Goal: Information Seeking & Learning: Learn about a topic

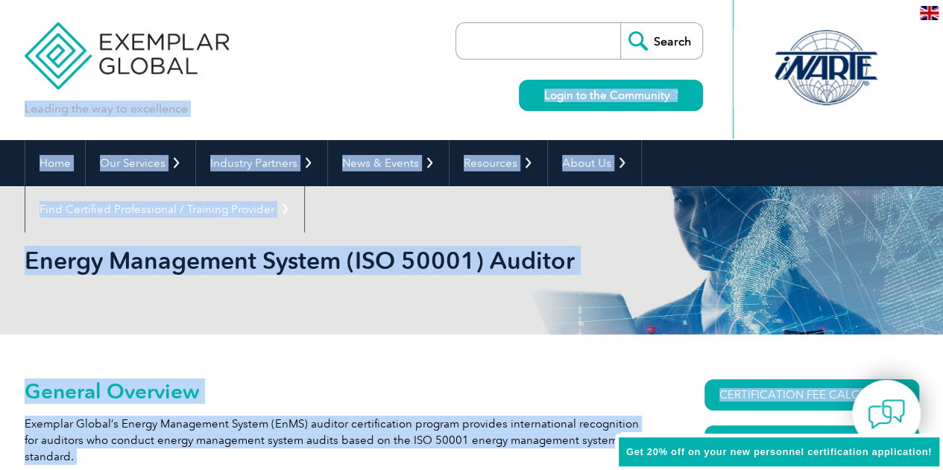
drag, startPoint x: 942, startPoint y: 61, endPoint x: 948, endPoint y: 87, distance: 26.8
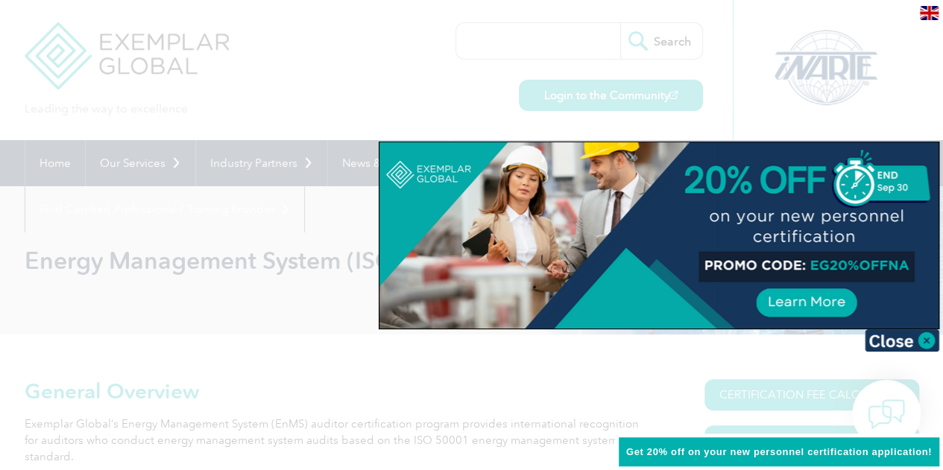
click at [907, 111] on div at bounding box center [471, 235] width 943 height 470
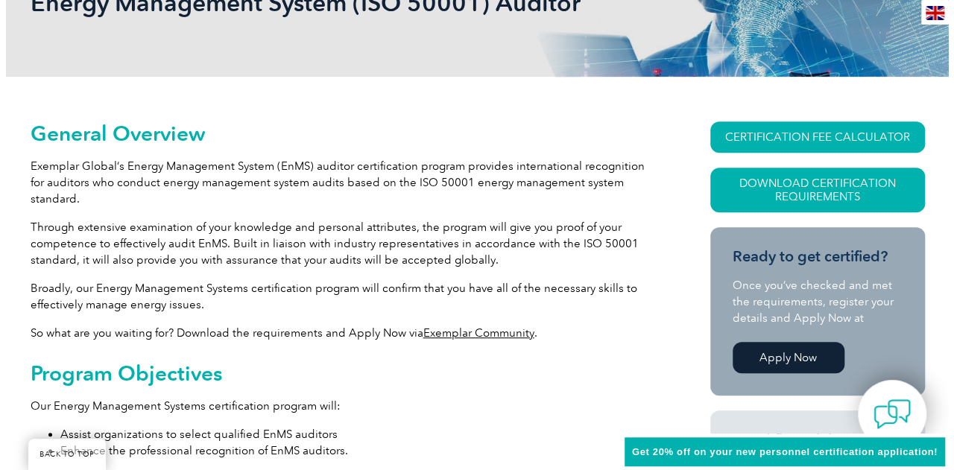
scroll to position [255, 0]
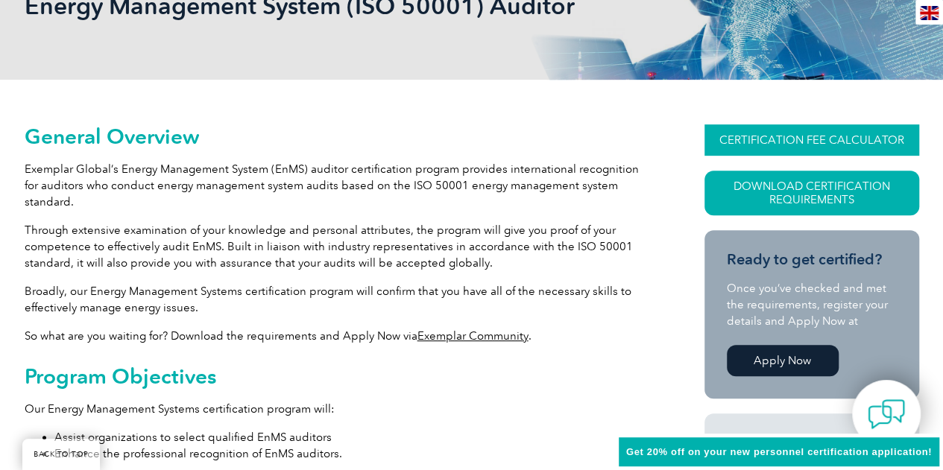
click at [807, 136] on link "CERTIFICATION FEE CALCULATOR" at bounding box center [812, 140] width 215 height 31
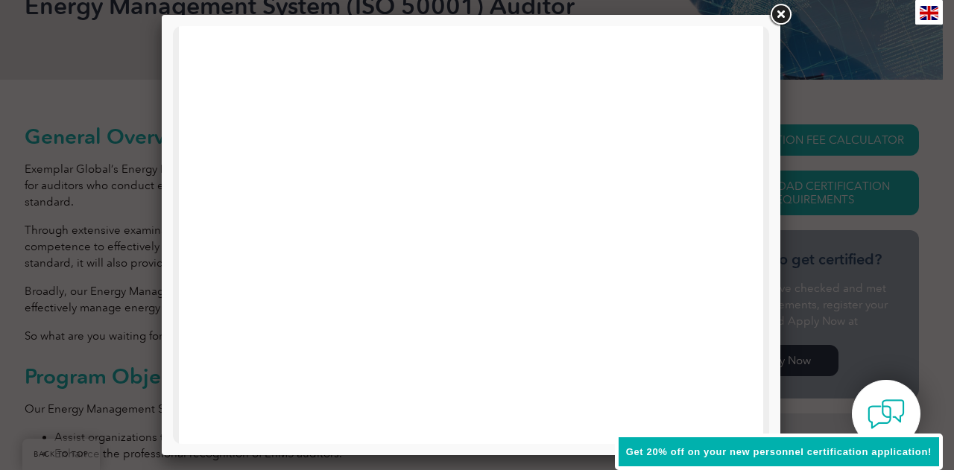
scroll to position [158, 0]
click at [781, 13] on link at bounding box center [780, 14] width 27 height 27
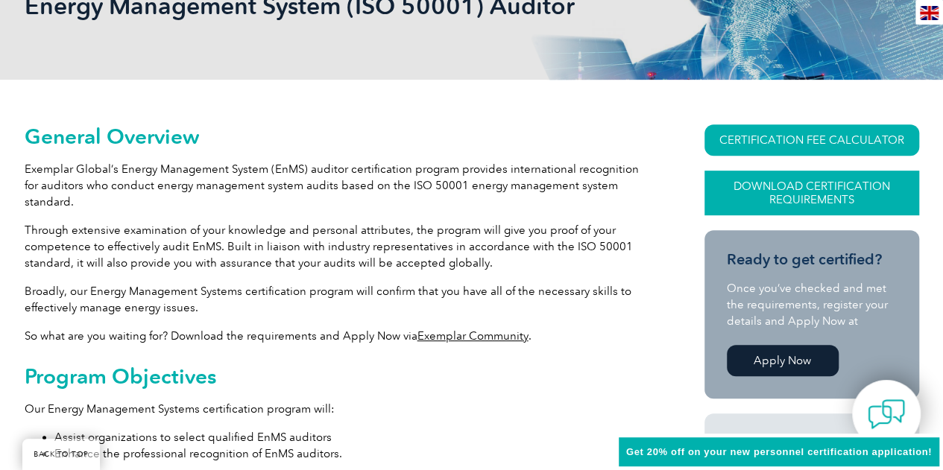
click at [813, 195] on link "Download Certification Requirements" at bounding box center [812, 193] width 215 height 45
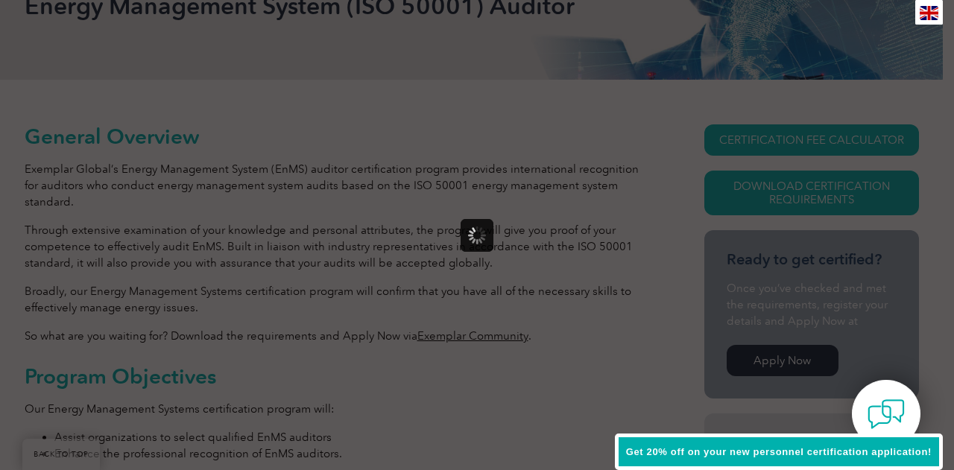
scroll to position [0, 0]
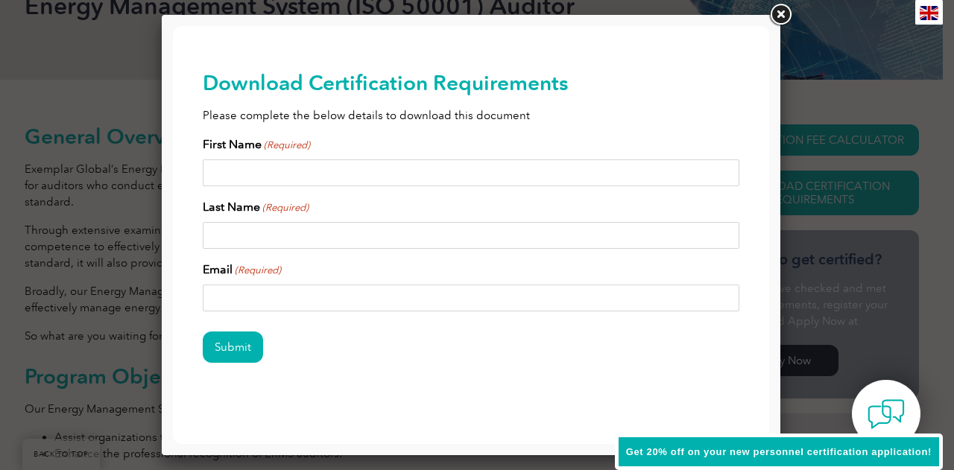
click at [301, 180] on input "First Name (Required)" at bounding box center [471, 173] width 537 height 27
type input "Geraldine"
type input "Seguela"
type input "seguelag@gmail.com"
click at [230, 344] on input "Submit" at bounding box center [233, 347] width 60 height 31
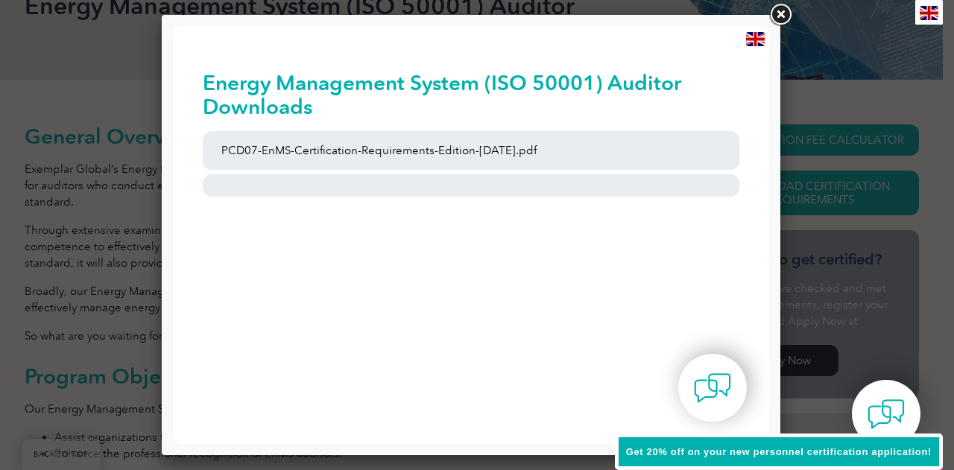
click at [695, 453] on span "Get 20% off on your new personnel certification application!" at bounding box center [779, 452] width 306 height 11
click at [807, 446] on div "Get 20% off on your new personnel certification application!" at bounding box center [779, 452] width 328 height 37
click at [790, 450] on span "Get 20% off on your new personnel certification application!" at bounding box center [779, 452] width 306 height 11
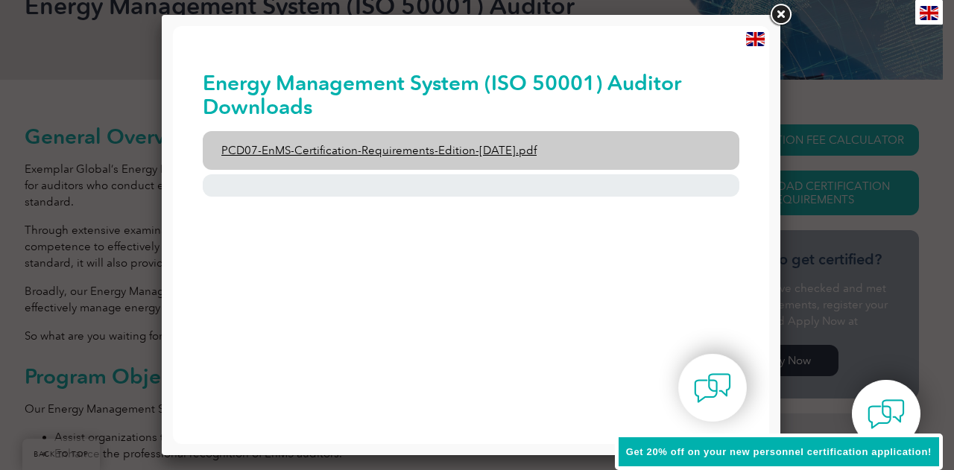
click at [452, 153] on link "PCD07-EnMS-Certification-Requirements-Edition-23-September-2021.pdf" at bounding box center [471, 150] width 537 height 39
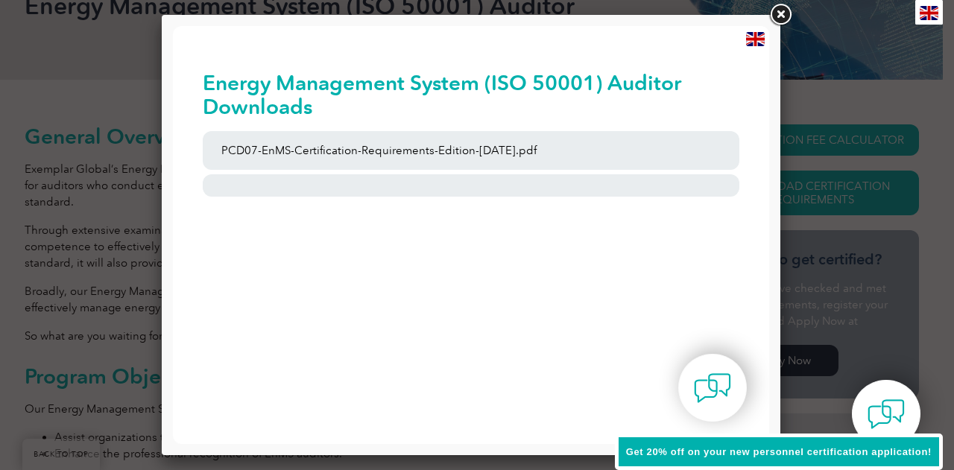
click at [780, 13] on link at bounding box center [780, 14] width 27 height 27
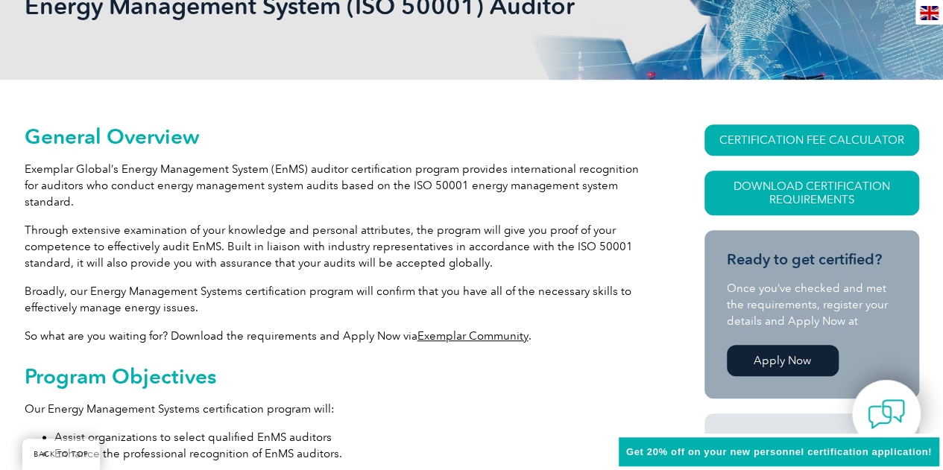
click at [784, 454] on span "Get 20% off on your new personnel certification application!" at bounding box center [779, 452] width 306 height 11
click at [649, 440] on div "Get 20% off on your new personnel certification application!" at bounding box center [779, 452] width 328 height 37
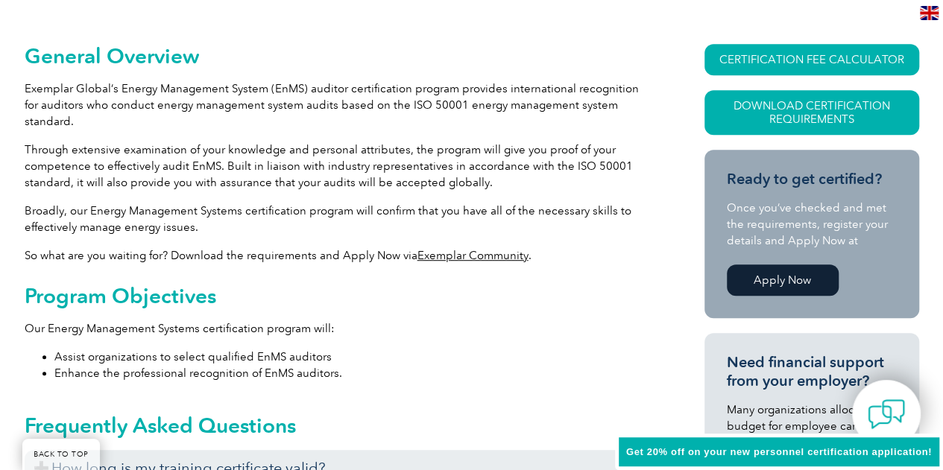
scroll to position [344, 0]
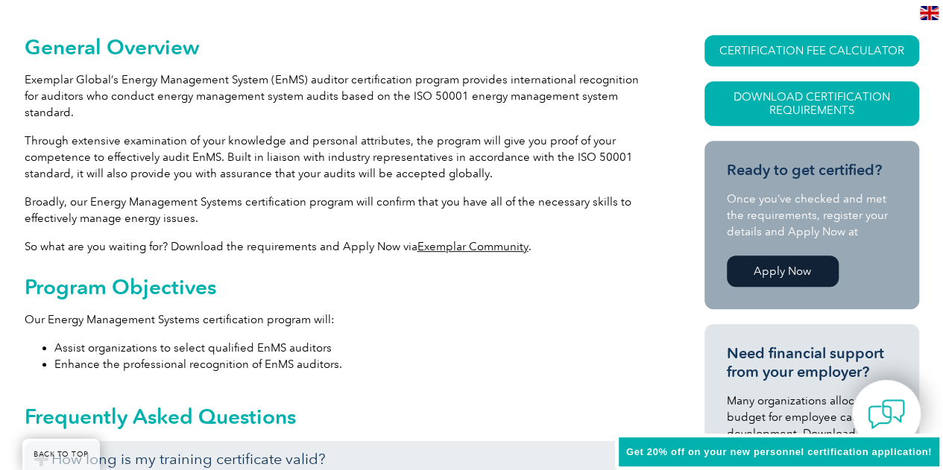
click at [926, 441] on div "Get 20% off on your new personnel certification application!" at bounding box center [779, 452] width 328 height 37
click at [683, 448] on span "Get 20% off on your new personnel certification application!" at bounding box center [779, 452] width 306 height 11
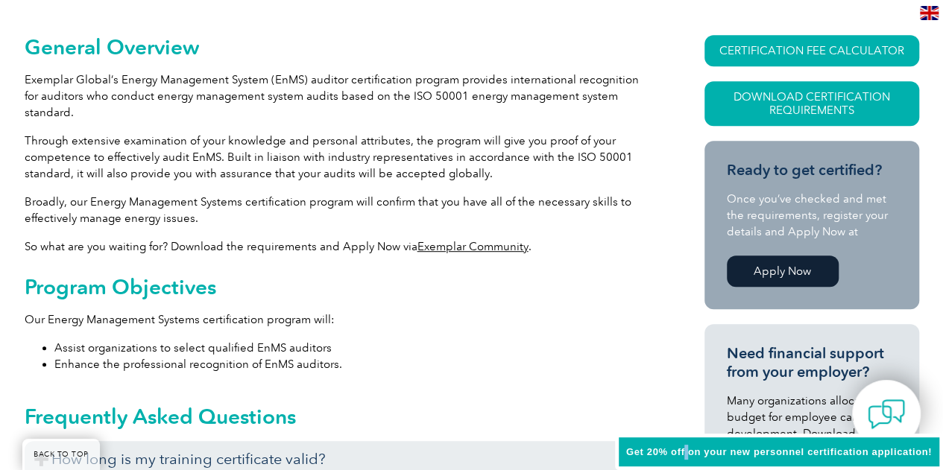
click at [683, 448] on span "Get 20% off on your new personnel certification application!" at bounding box center [779, 452] width 306 height 11
click at [787, 272] on link "Apply Now" at bounding box center [783, 271] width 112 height 31
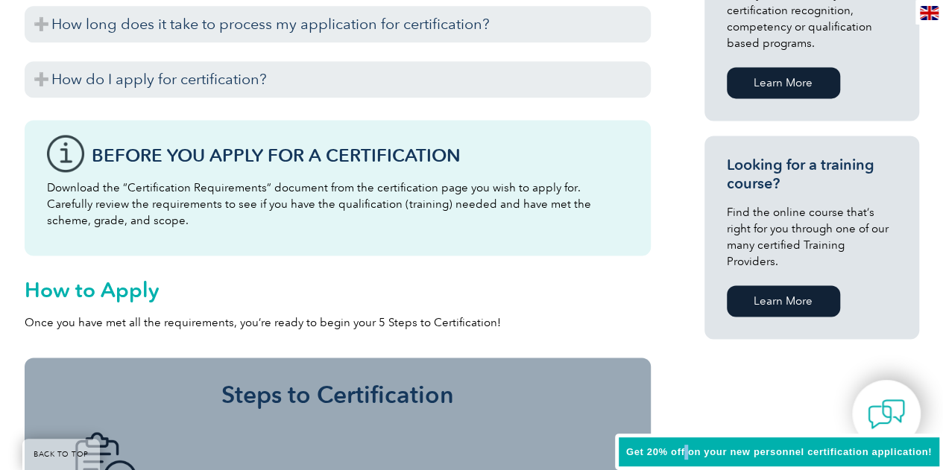
scroll to position [1042, 0]
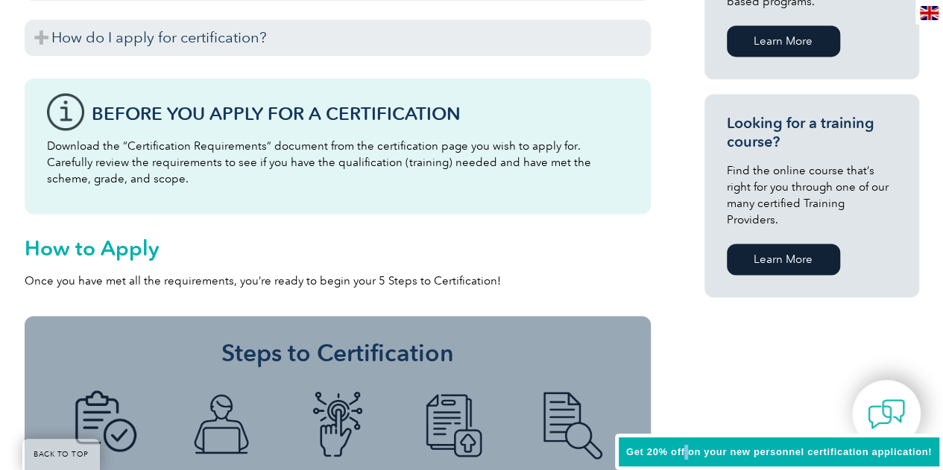
click at [779, 245] on link "Learn More" at bounding box center [783, 259] width 113 height 31
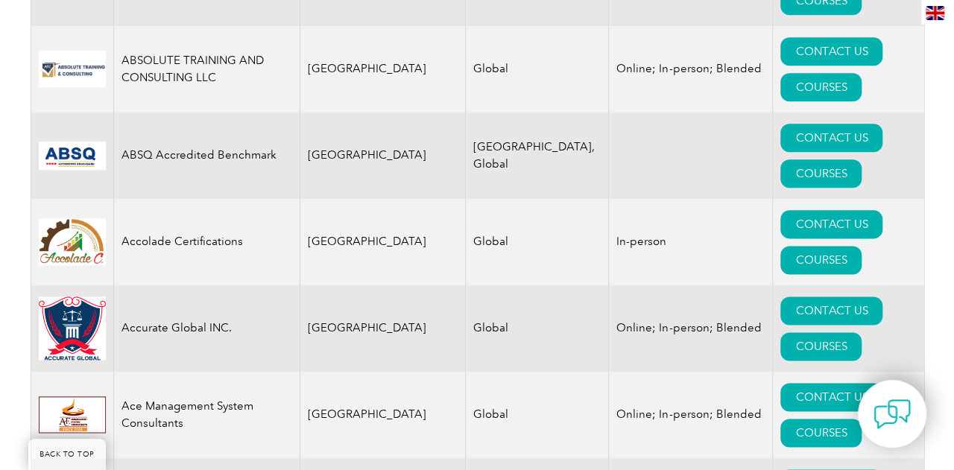
scroll to position [884, 0]
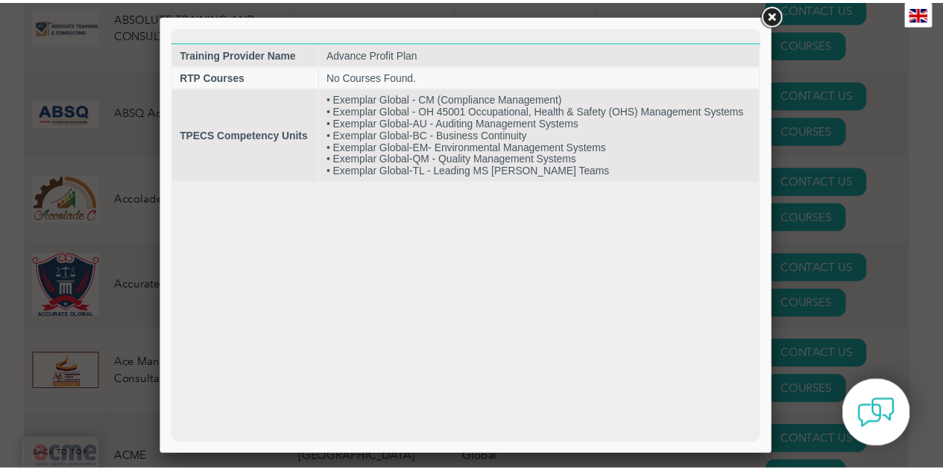
scroll to position [0, 0]
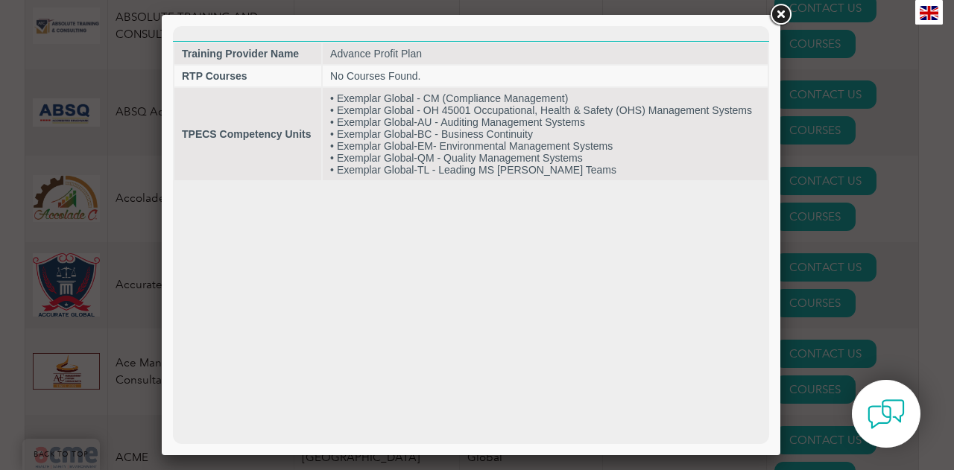
click at [778, 16] on link at bounding box center [780, 14] width 27 height 27
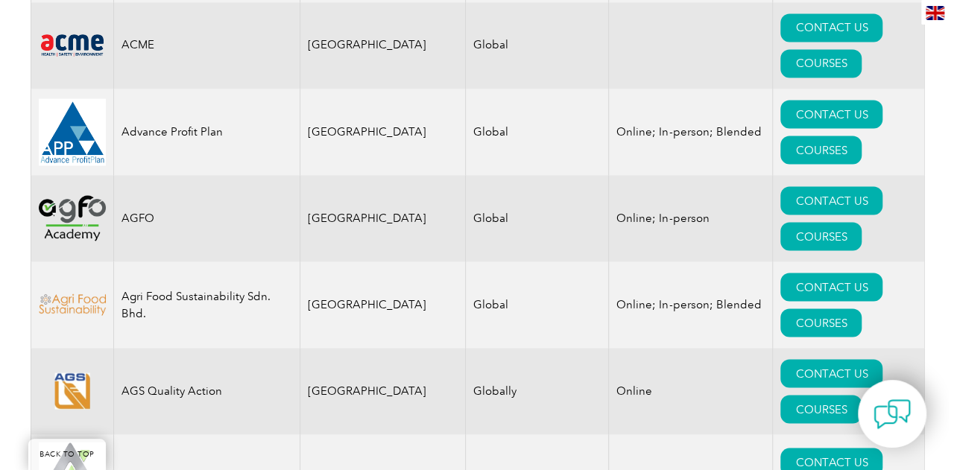
scroll to position [1302, 0]
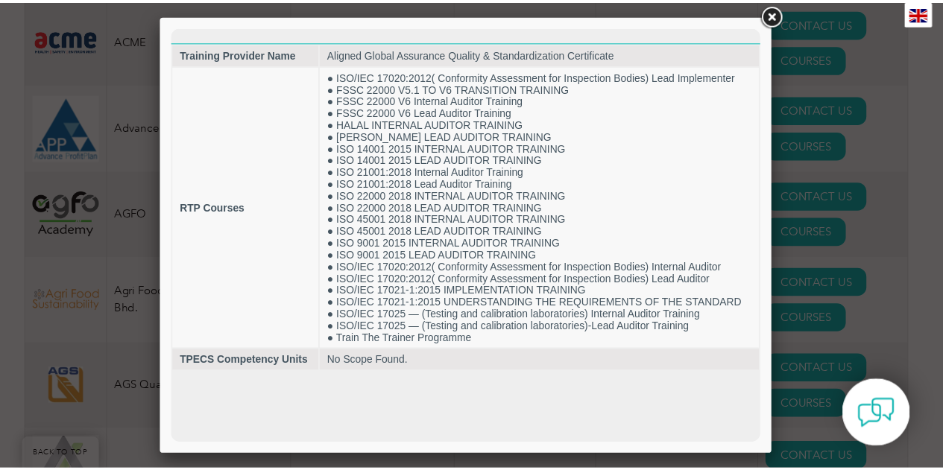
scroll to position [0, 0]
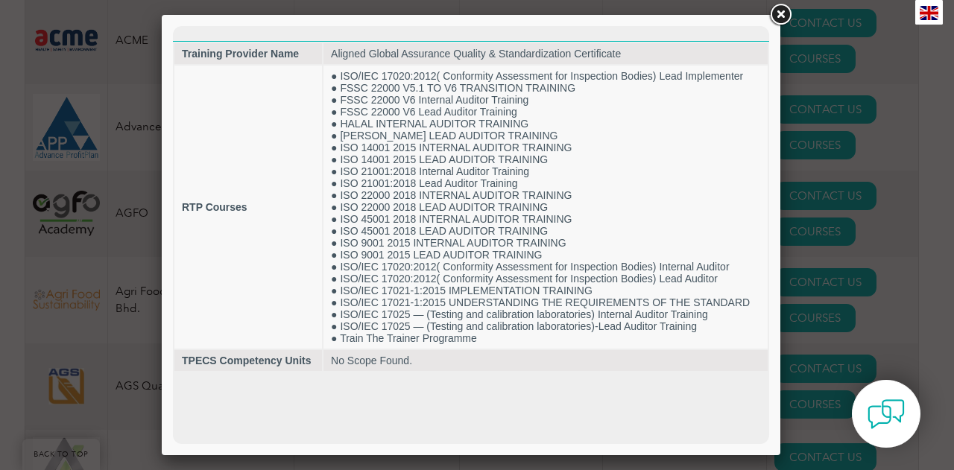
click at [781, 15] on link at bounding box center [780, 14] width 27 height 27
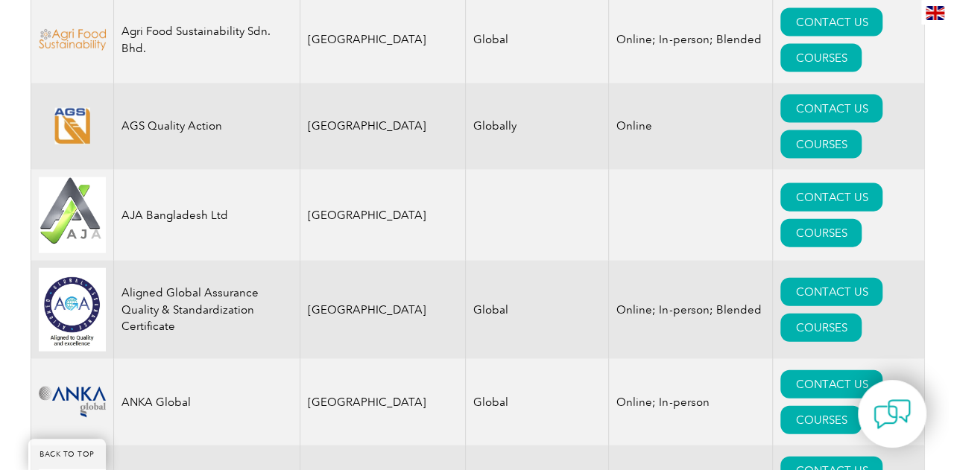
scroll to position [1570, 0]
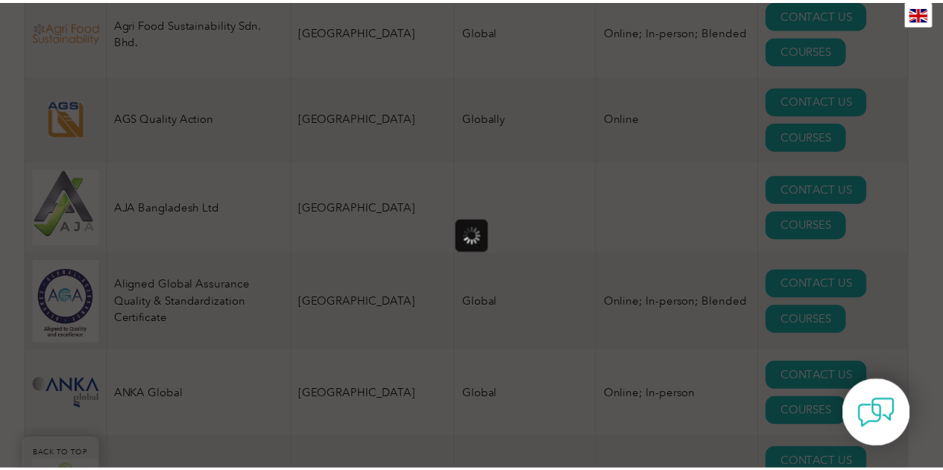
scroll to position [0, 0]
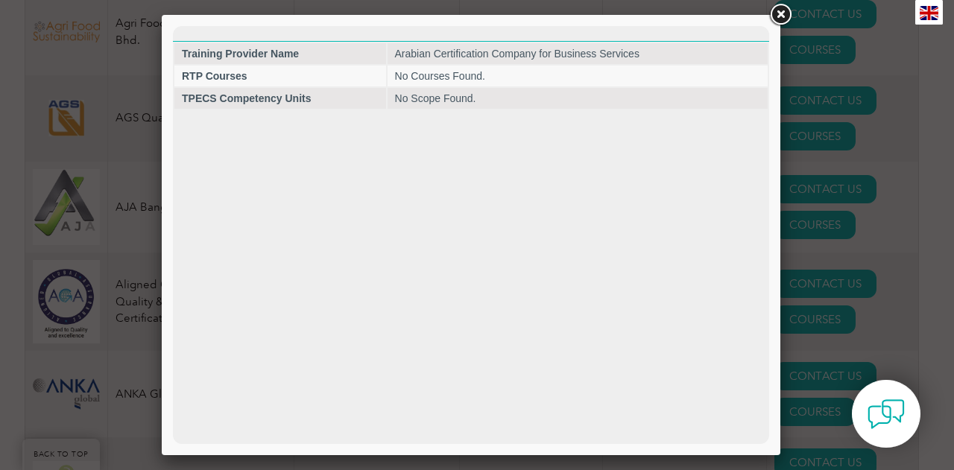
click at [784, 16] on link at bounding box center [780, 14] width 27 height 27
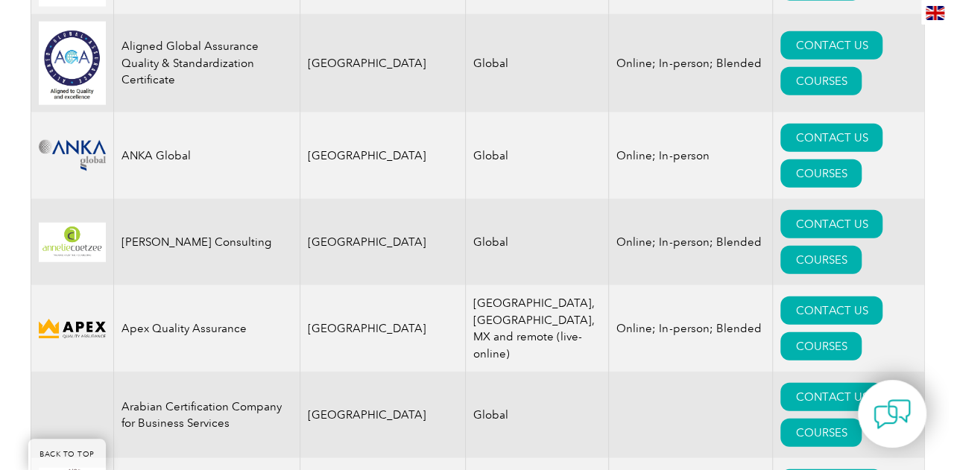
scroll to position [1839, 0]
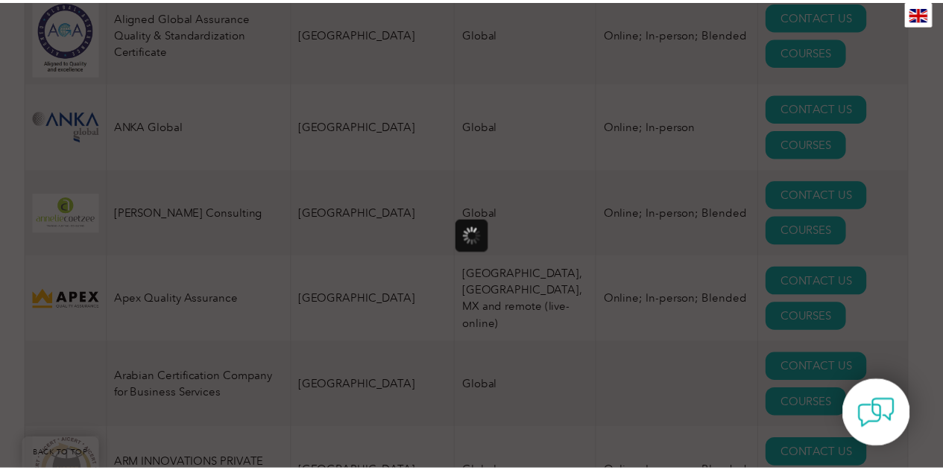
scroll to position [0, 0]
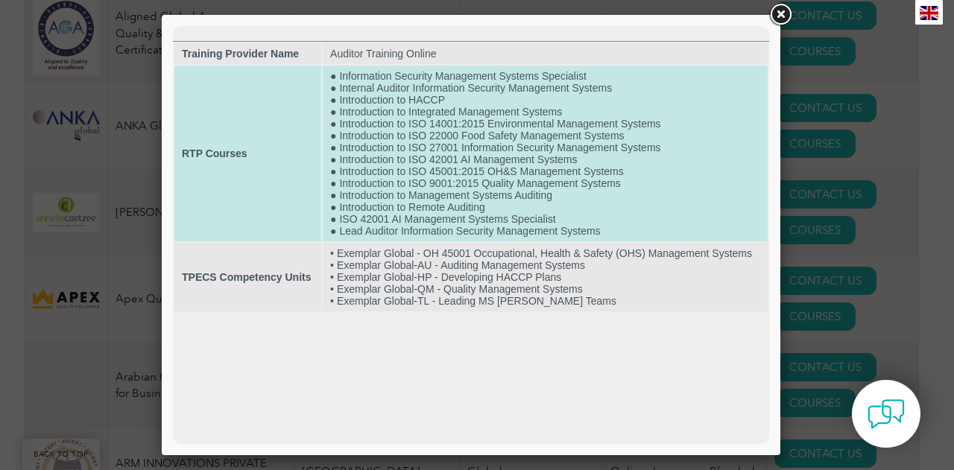
click at [498, 154] on td "● Information Security Management Systems Specialist ● Internal Auditor Informa…" at bounding box center [545, 154] width 445 height 176
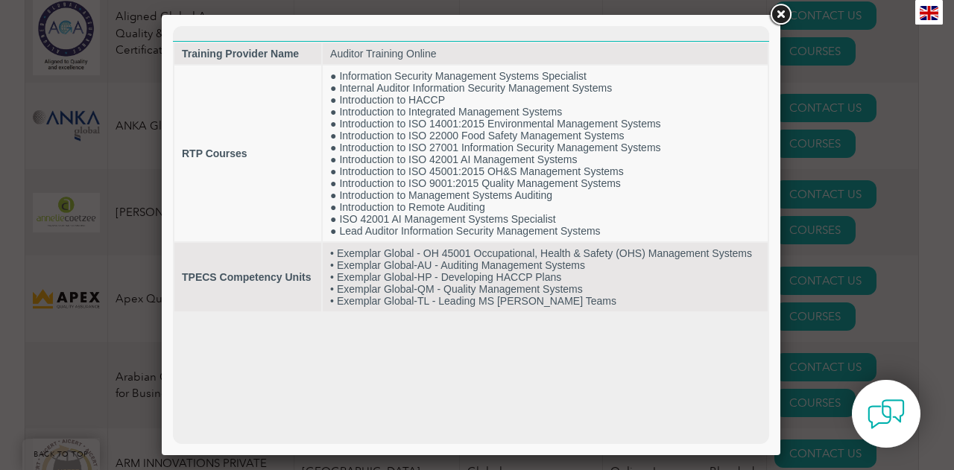
click at [786, 13] on link at bounding box center [780, 14] width 27 height 27
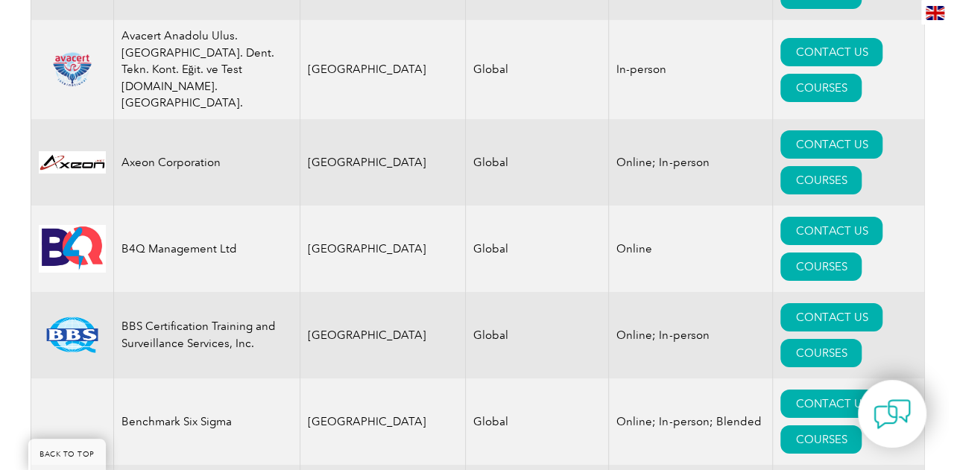
scroll to position [2636, 0]
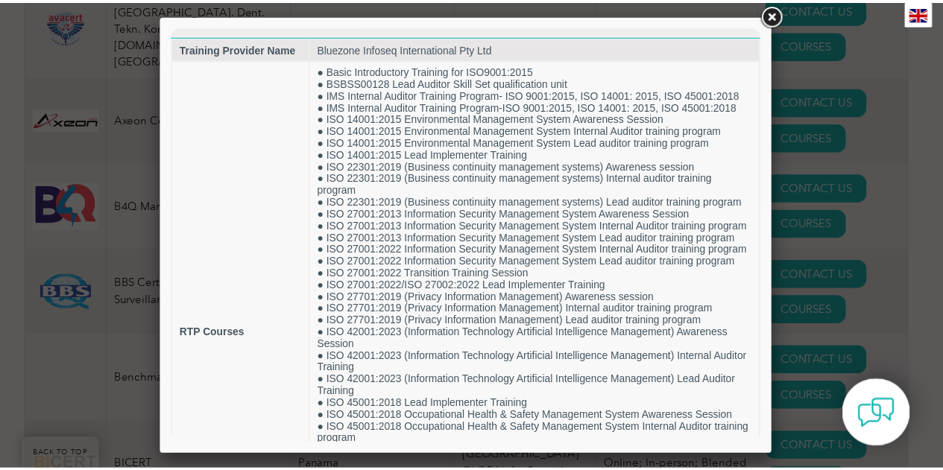
scroll to position [0, 0]
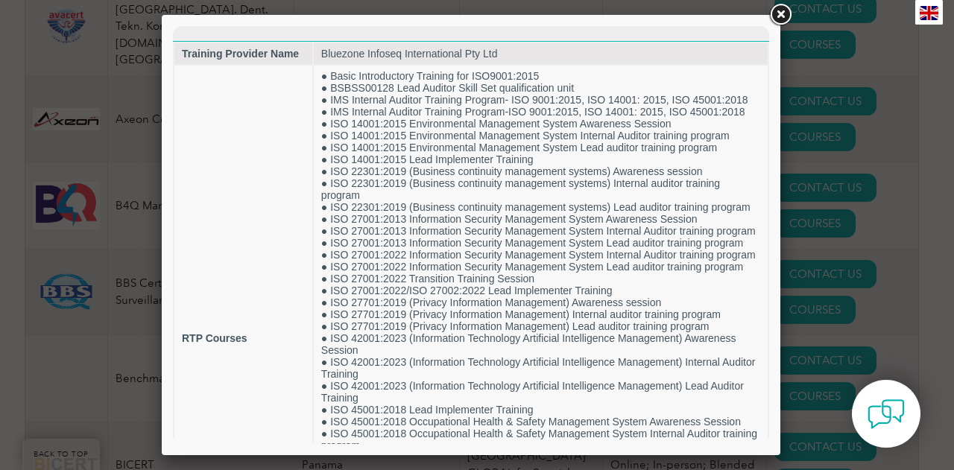
drag, startPoint x: 767, startPoint y: 166, endPoint x: 973, endPoint y: 145, distance: 206.8
click at [781, 19] on link at bounding box center [780, 14] width 27 height 27
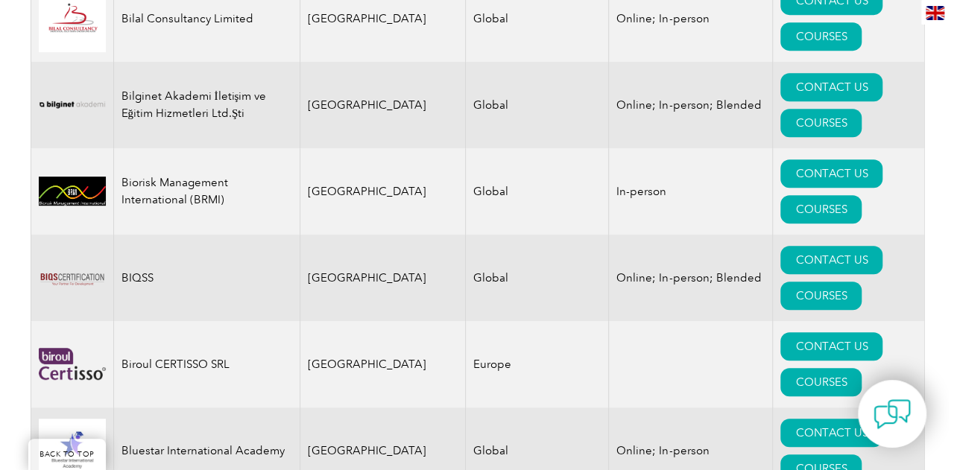
scroll to position [3191, 0]
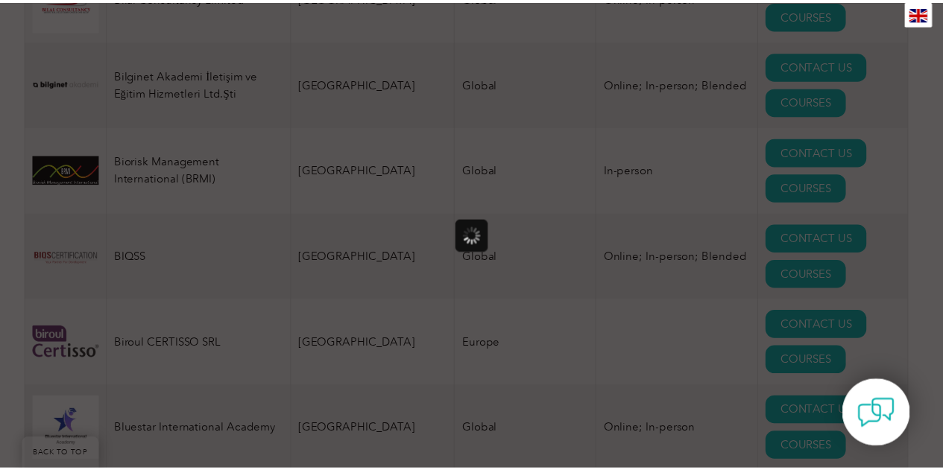
scroll to position [0, 0]
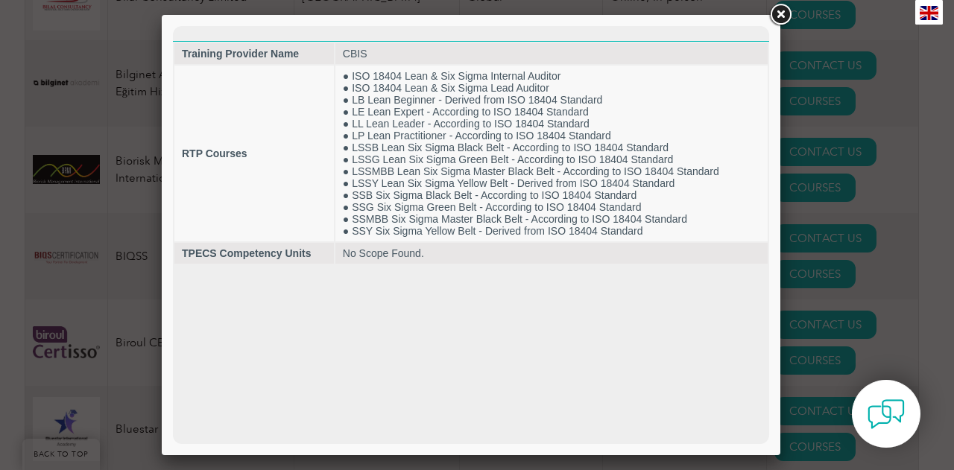
click at [783, 17] on link at bounding box center [780, 14] width 27 height 27
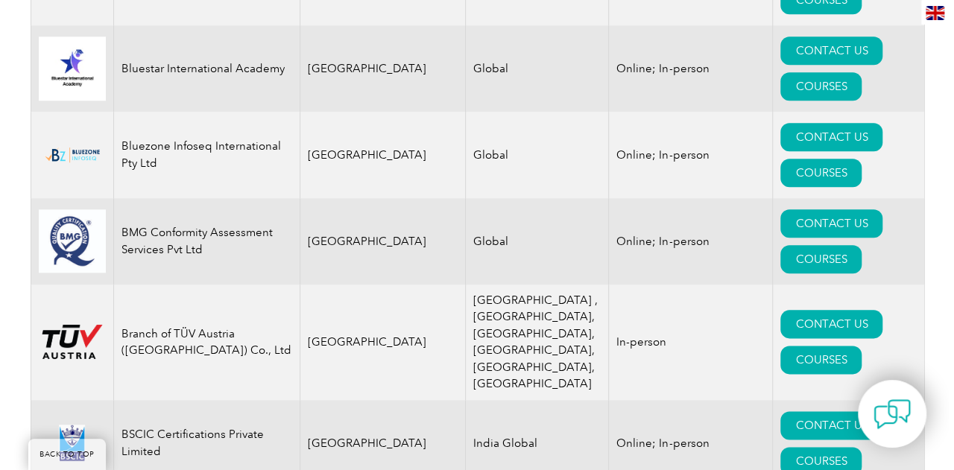
scroll to position [3618, 0]
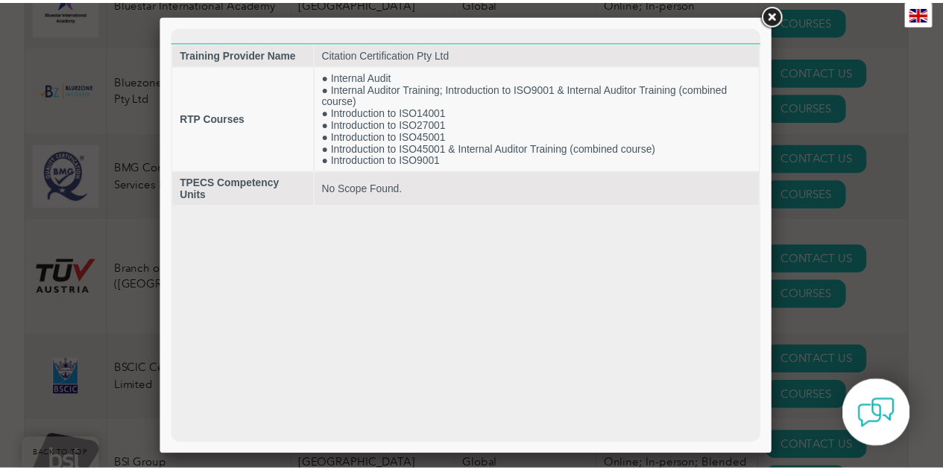
scroll to position [0, 0]
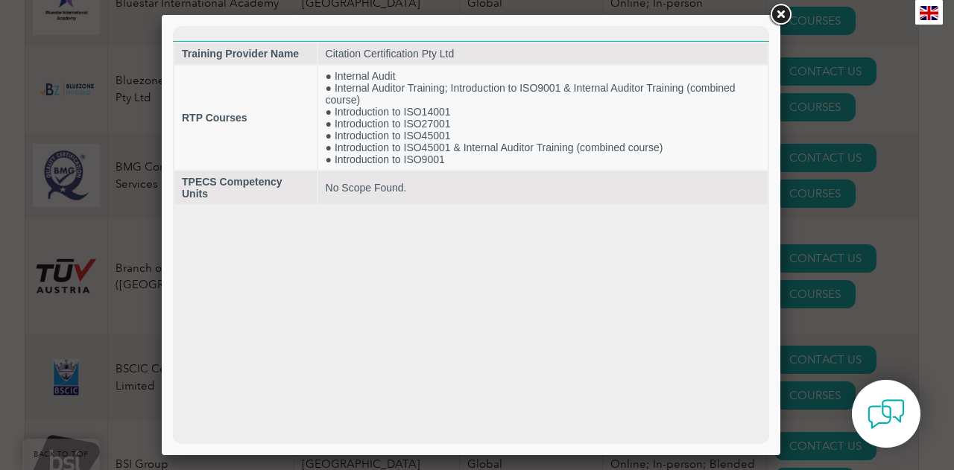
click at [780, 16] on link at bounding box center [780, 14] width 27 height 27
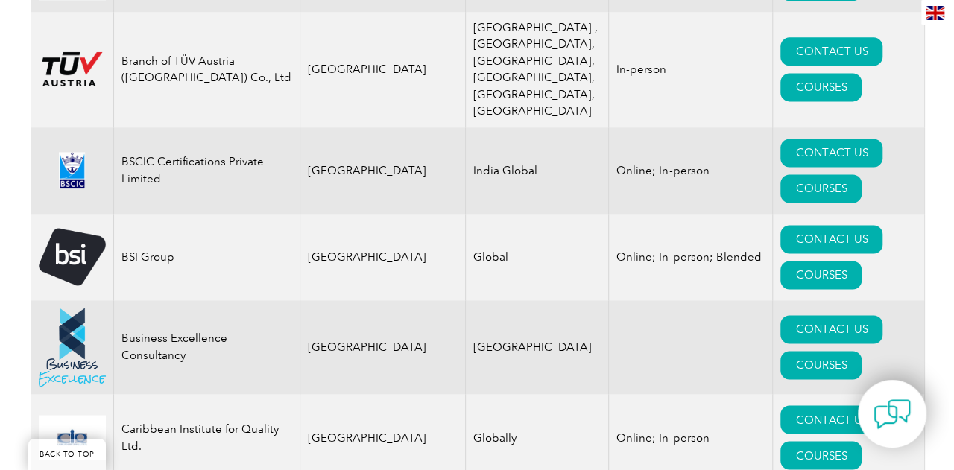
scroll to position [3847, 0]
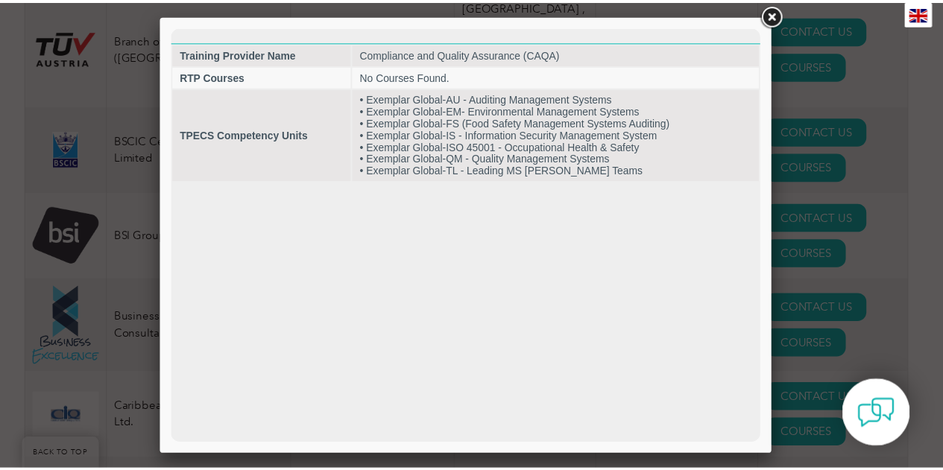
scroll to position [0, 0]
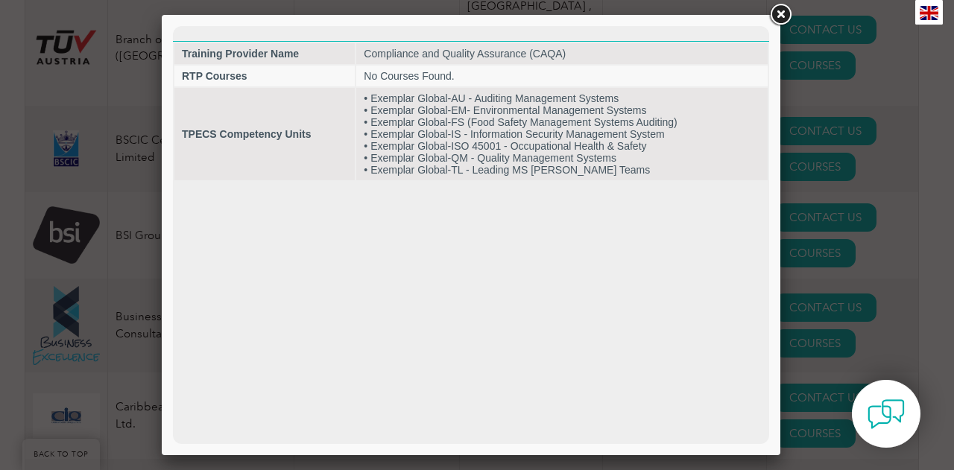
click at [785, 17] on link at bounding box center [780, 14] width 27 height 27
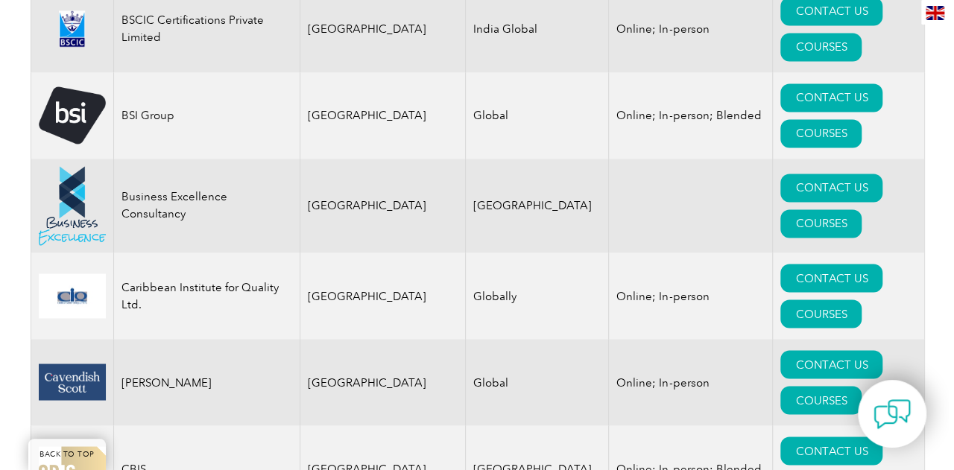
scroll to position [3989, 0]
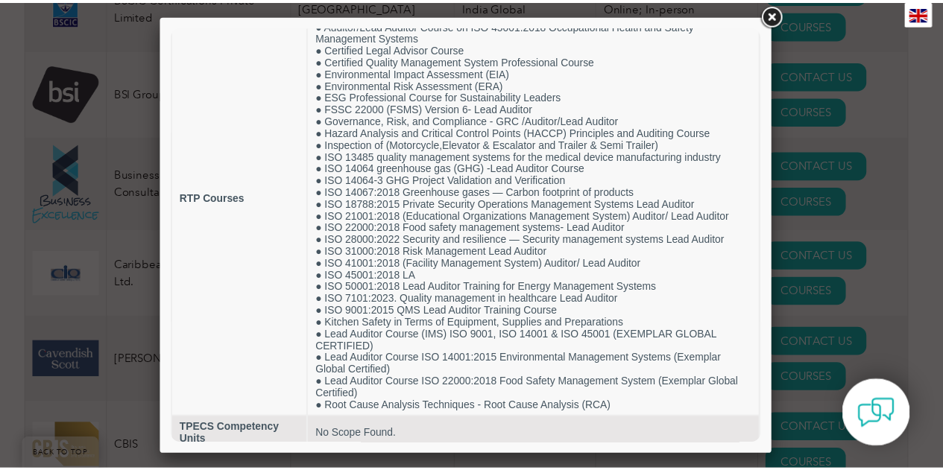
scroll to position [95, 0]
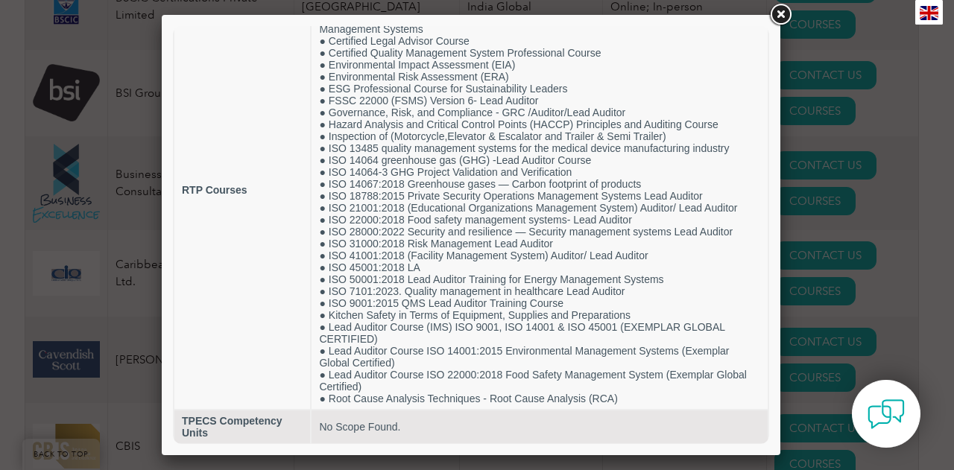
click at [784, 14] on link at bounding box center [780, 14] width 27 height 27
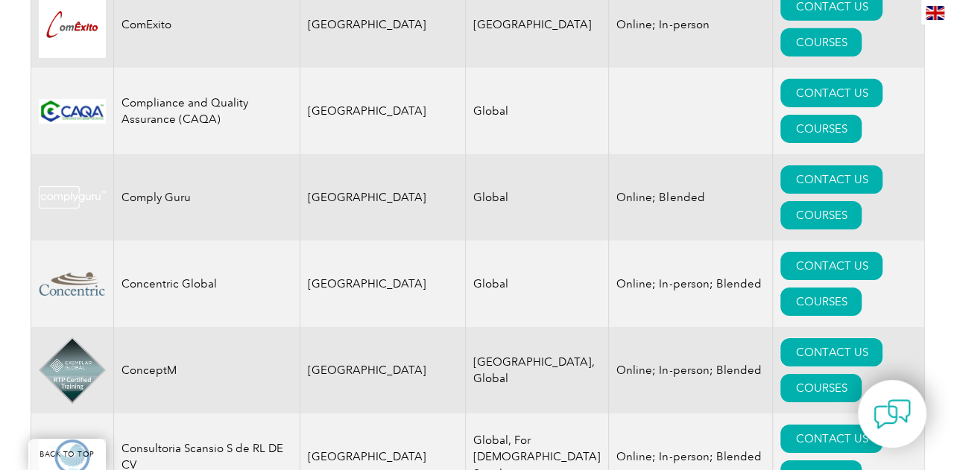
scroll to position [5245, 0]
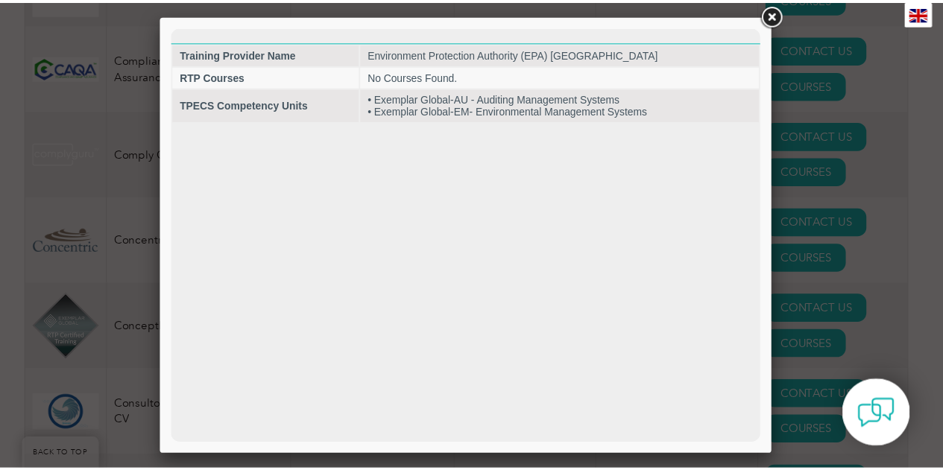
scroll to position [0, 0]
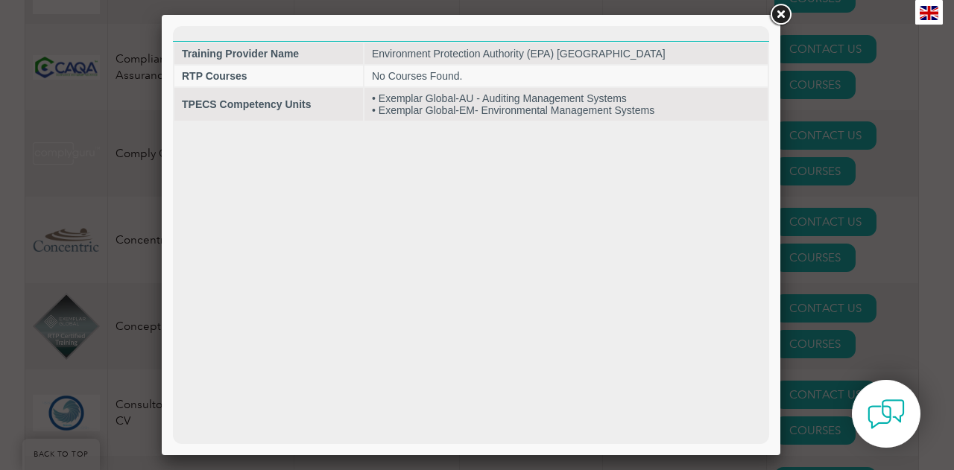
click at [779, 14] on link at bounding box center [780, 14] width 27 height 27
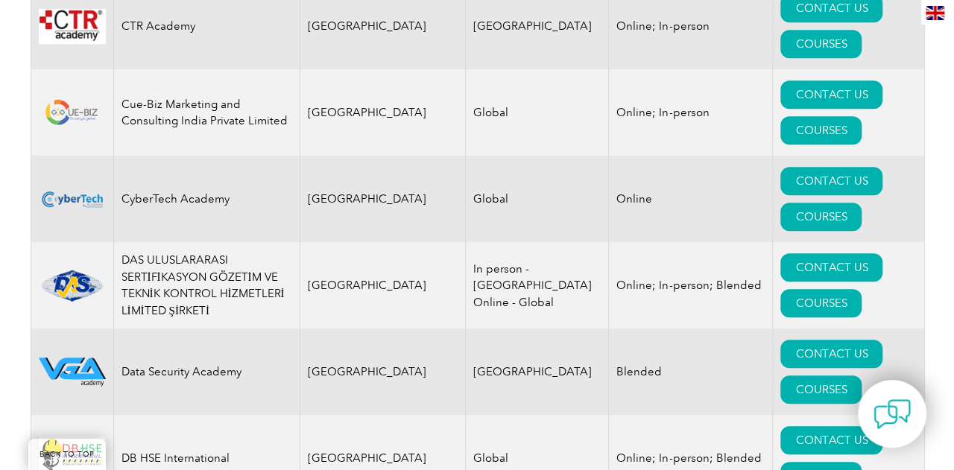
scroll to position [6108, 0]
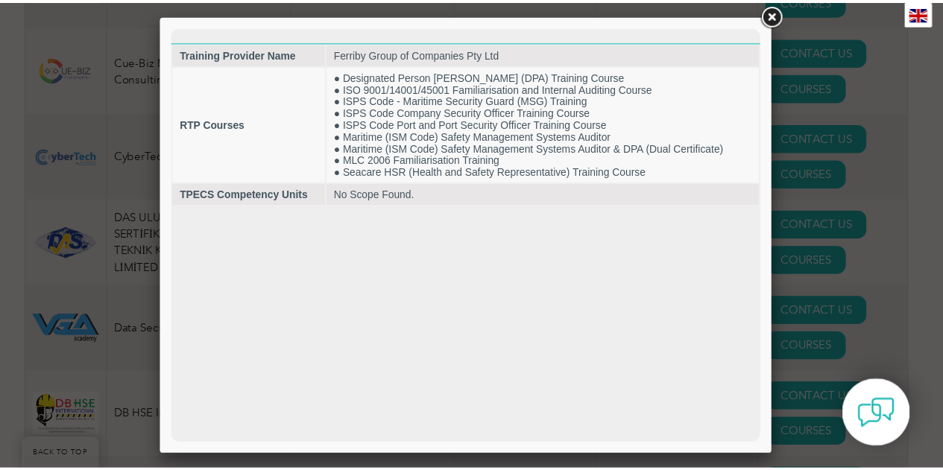
scroll to position [0, 0]
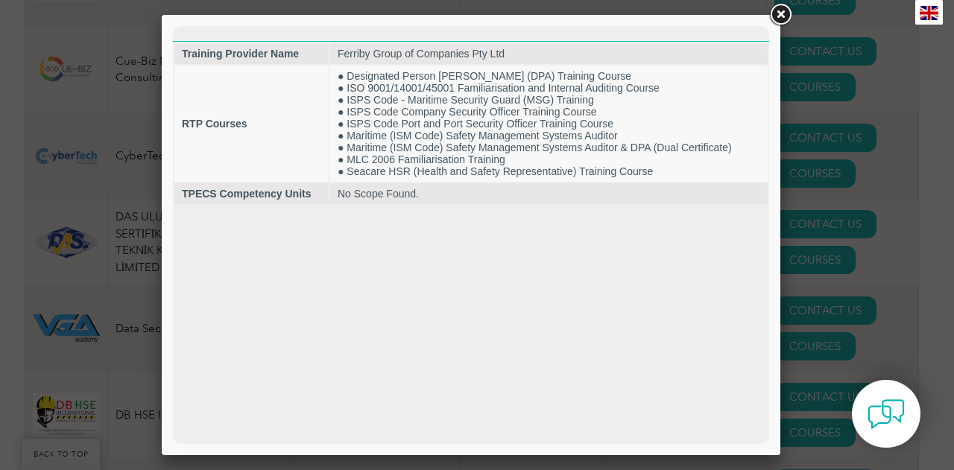
click at [781, 20] on link at bounding box center [780, 14] width 27 height 27
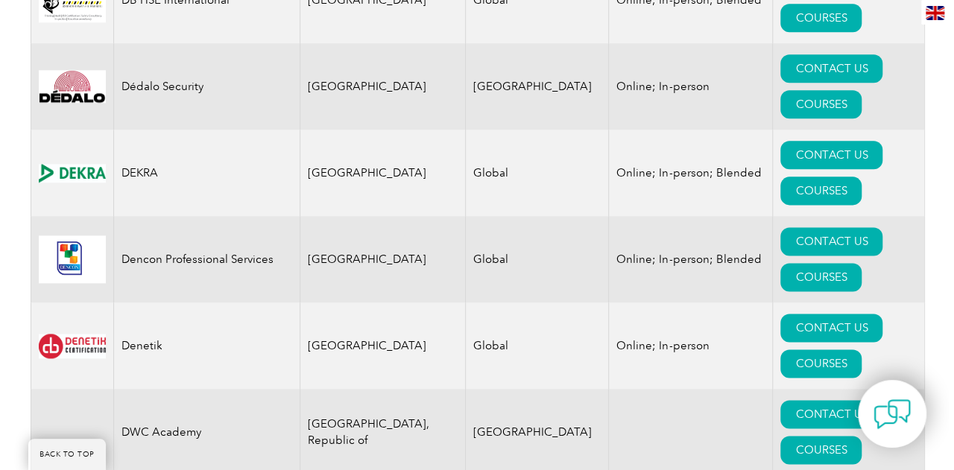
scroll to position [6458, 0]
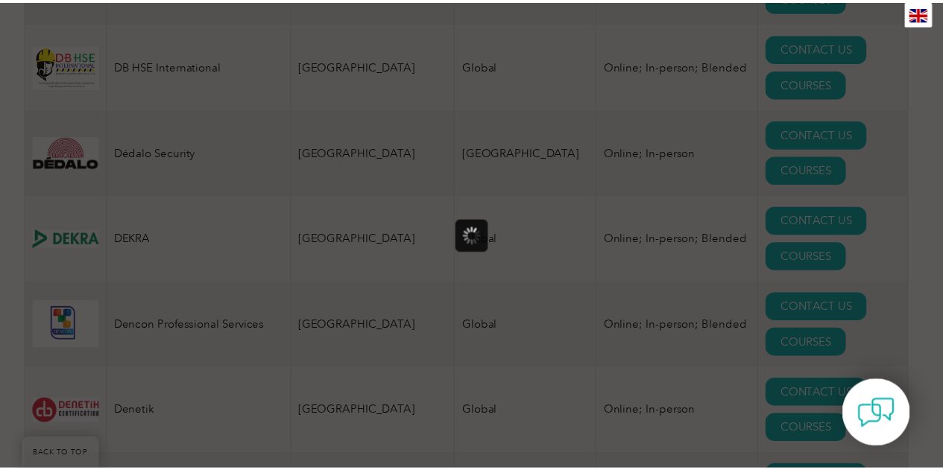
scroll to position [0, 0]
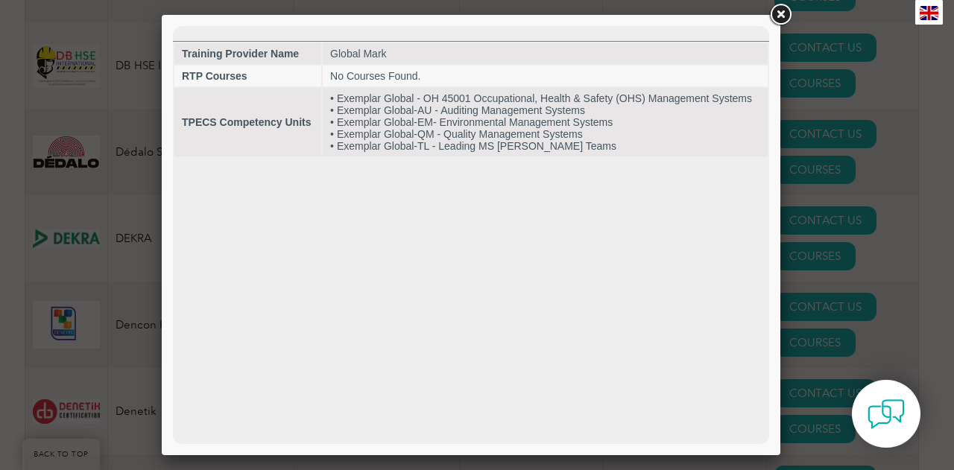
click at [781, 17] on link at bounding box center [780, 14] width 27 height 27
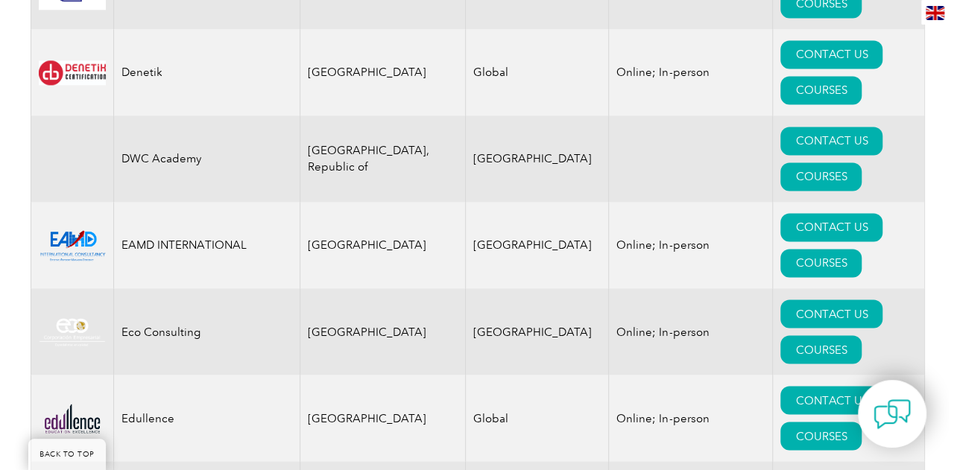
scroll to position [6862, 0]
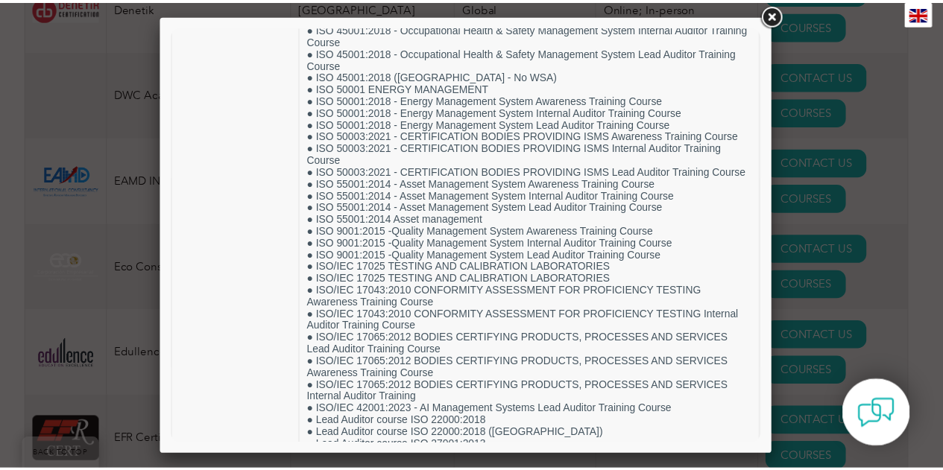
scroll to position [1848, 0]
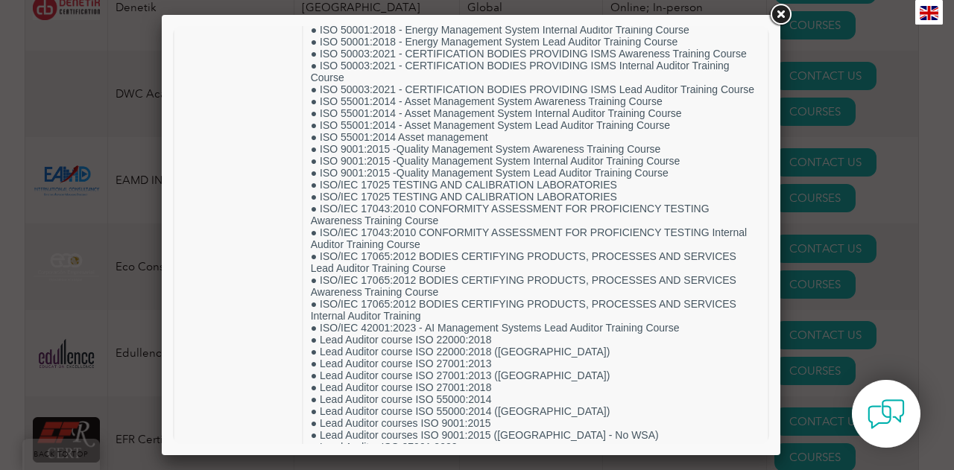
click at [783, 7] on link at bounding box center [780, 14] width 27 height 27
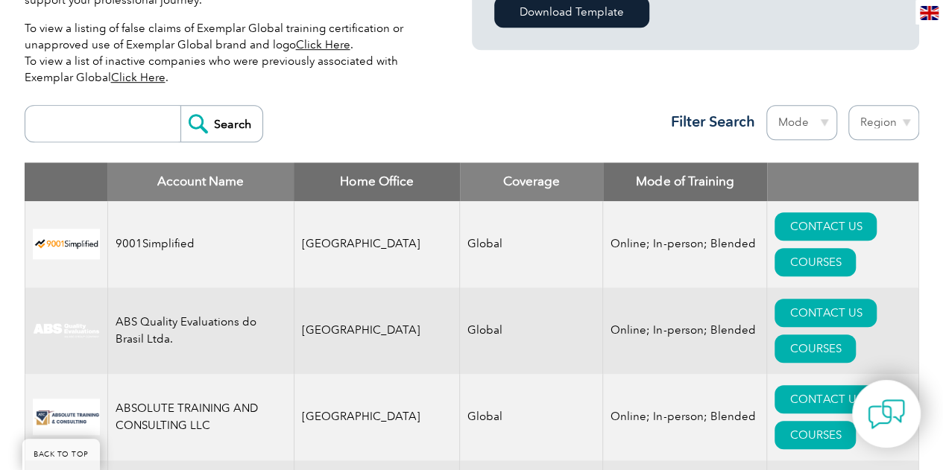
scroll to position [0, 0]
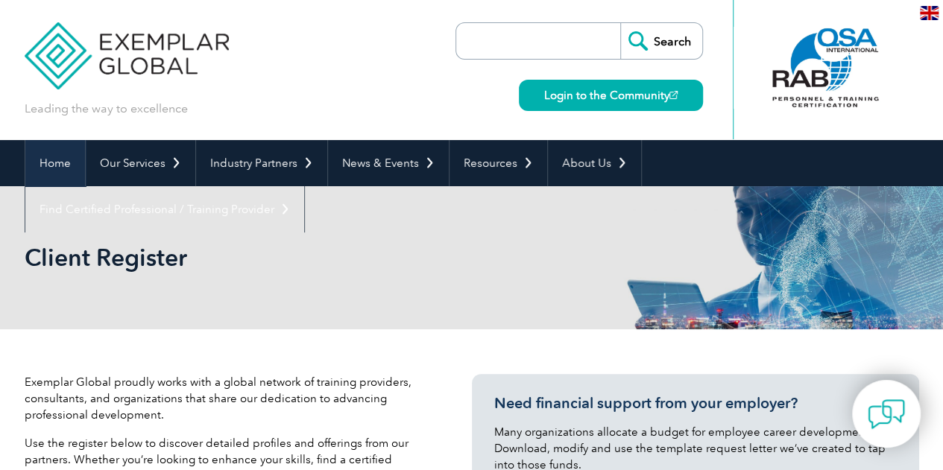
click at [63, 167] on link "Home" at bounding box center [55, 163] width 60 height 46
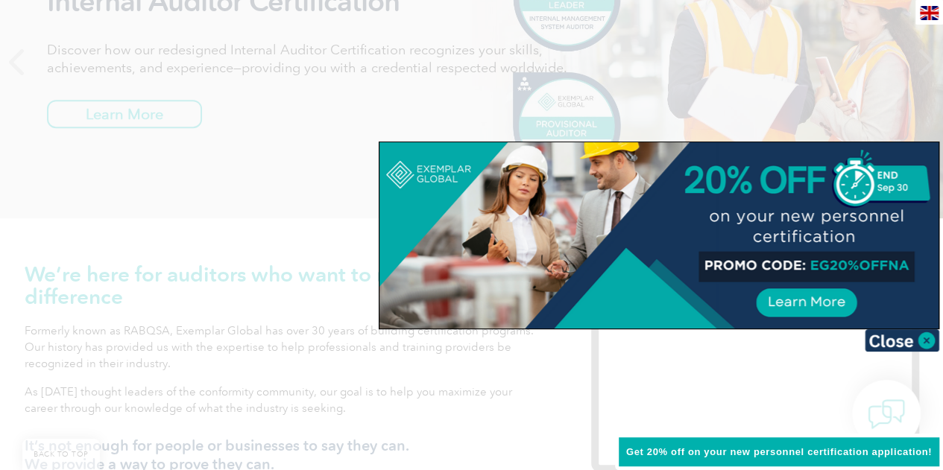
scroll to position [304, 0]
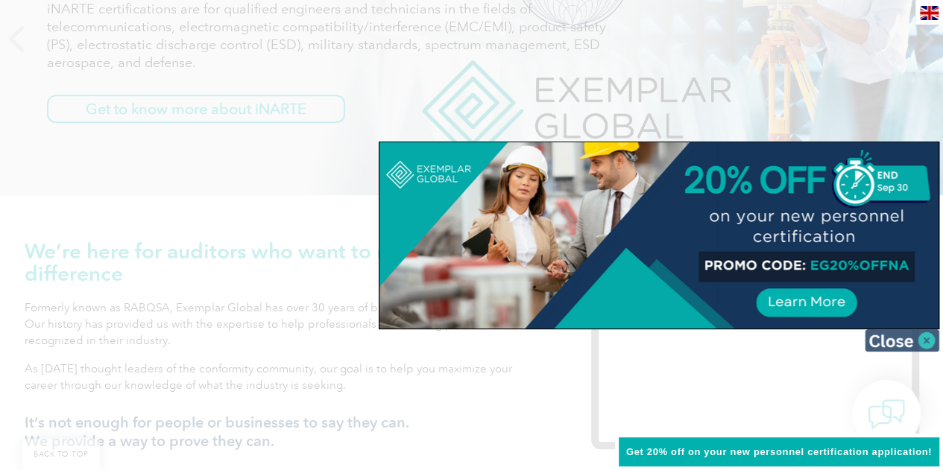
click at [917, 340] on img at bounding box center [902, 341] width 75 height 22
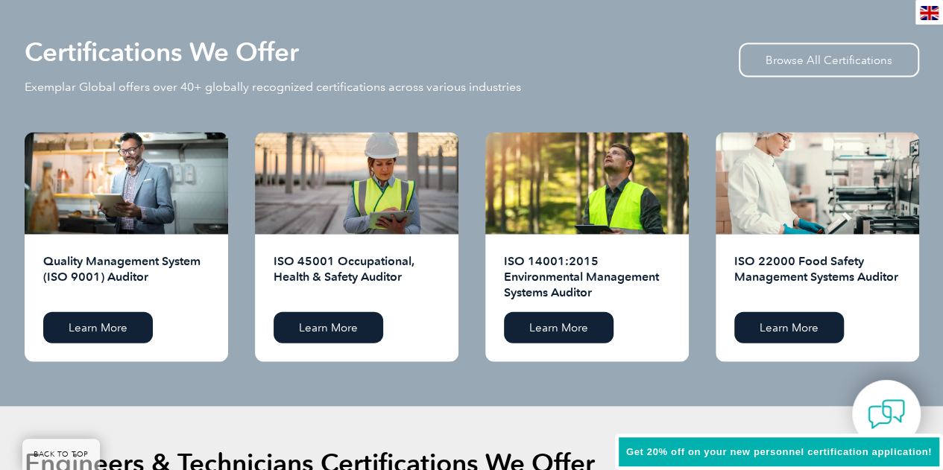
scroll to position [1481, 0]
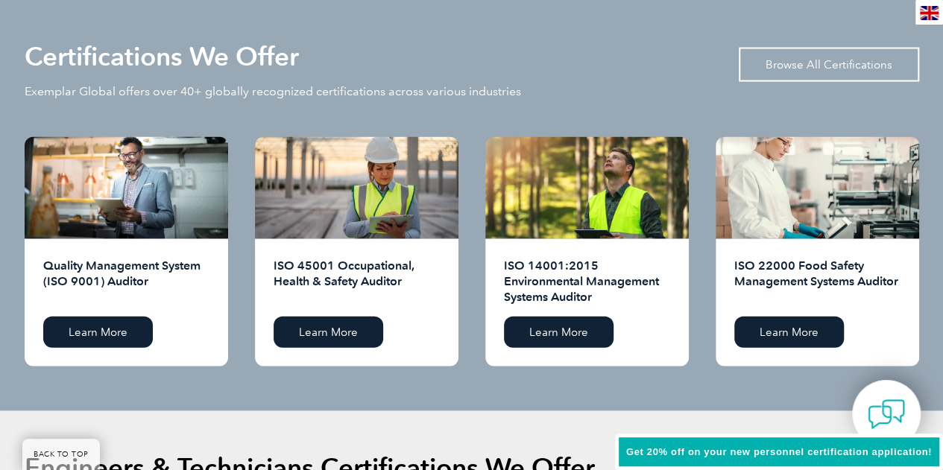
click at [809, 73] on link "Browse All Certifications" at bounding box center [829, 65] width 180 height 34
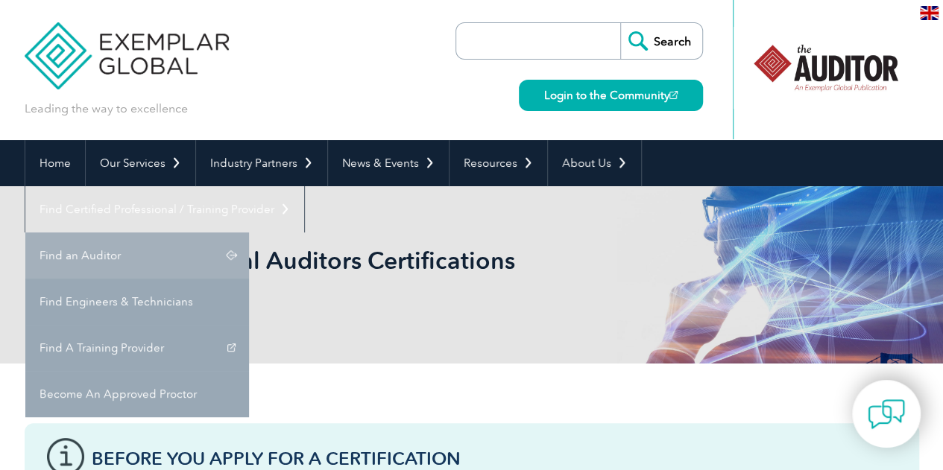
click at [249, 233] on link "Find an Auditor" at bounding box center [137, 256] width 224 height 46
